Goal: Information Seeking & Learning: Learn about a topic

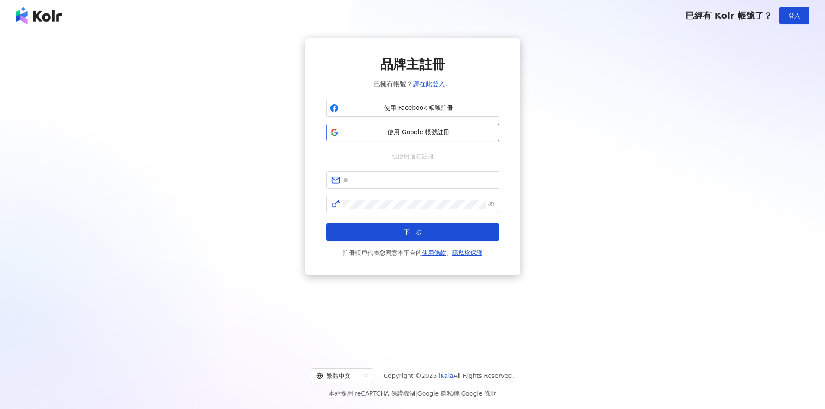
click at [408, 133] on span "使用 Google 帳號註冊" at bounding box center [418, 132] width 153 height 9
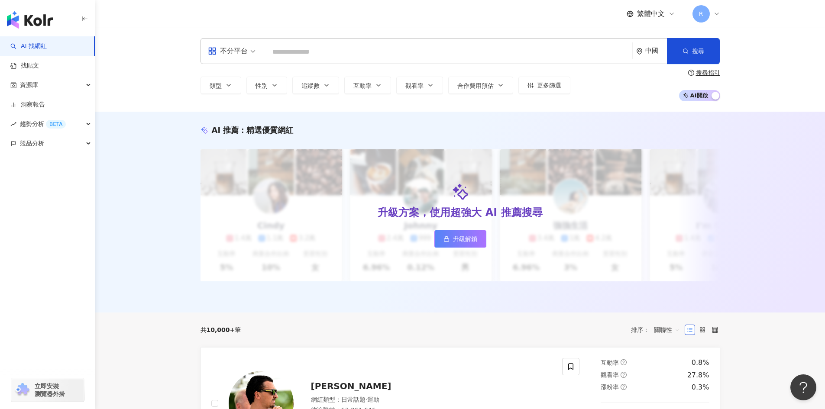
paste input "******"
type input "******"
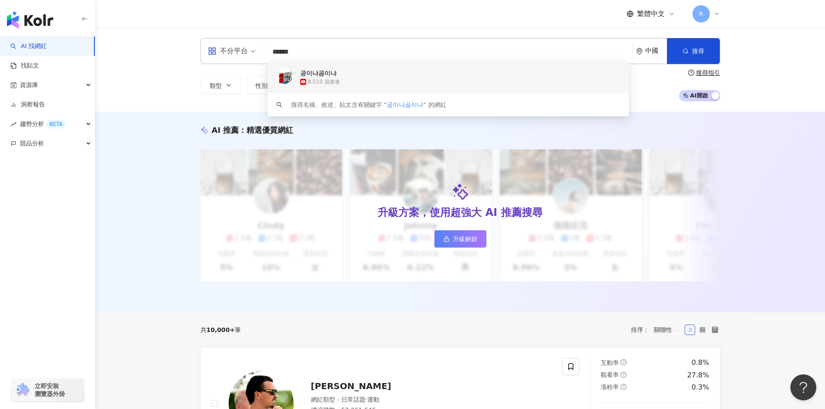
click at [326, 78] on div "8,510 追蹤者" at bounding box center [460, 82] width 320 height 9
